Goal: Task Accomplishment & Management: Use online tool/utility

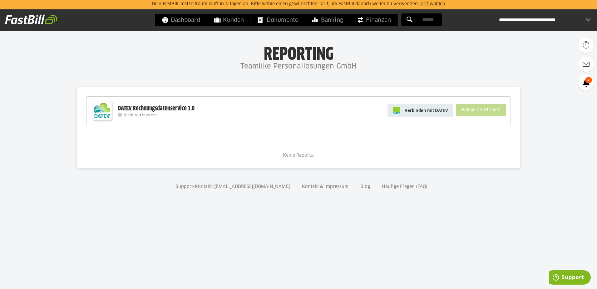
click at [418, 109] on span "Verbinden mit DATEV" at bounding box center [426, 110] width 43 height 6
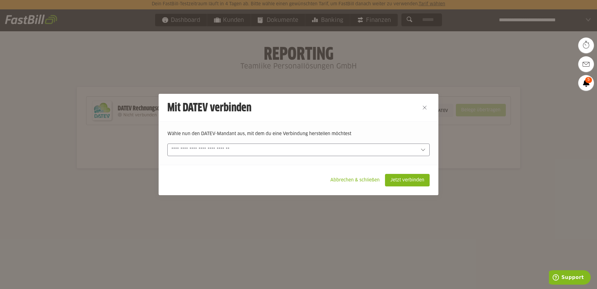
click at [295, 148] on input "text" at bounding box center [295, 149] width 246 height 7
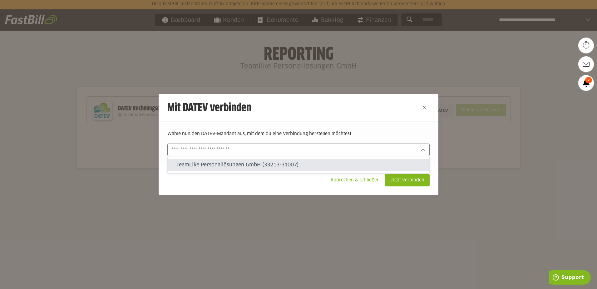
click at [256, 166] on slot "TeamLike Personallösungen GmbH (33213-31007)" at bounding box center [301, 164] width 248 height 7
type input "**********"
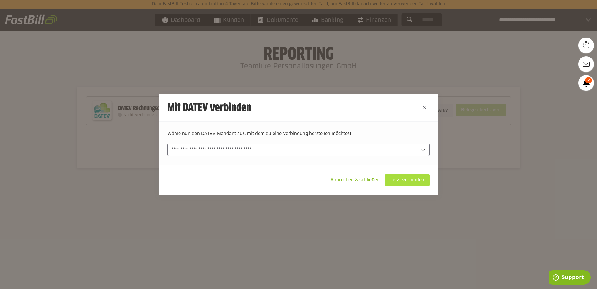
click at [407, 181] on slot "Jetzt verbinden" at bounding box center [408, 180] width 44 height 12
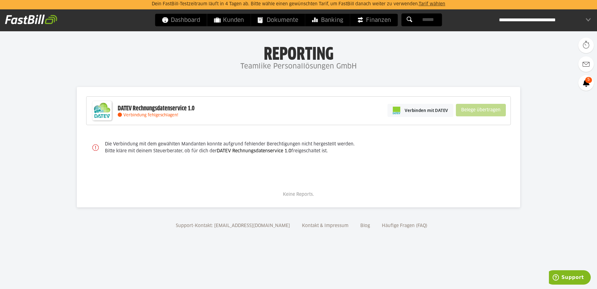
click at [254, 153] on link "DATEV Rechnungsdatenservice 1.0" at bounding box center [254, 151] width 75 height 4
